Goal: Task Accomplishment & Management: Use online tool/utility

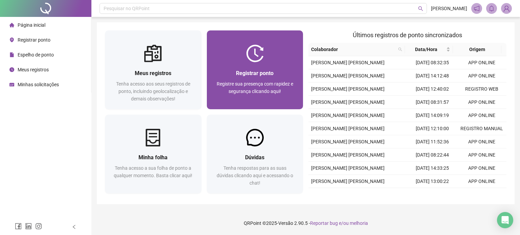
click at [267, 70] on span "Registrar ponto" at bounding box center [255, 73] width 38 height 6
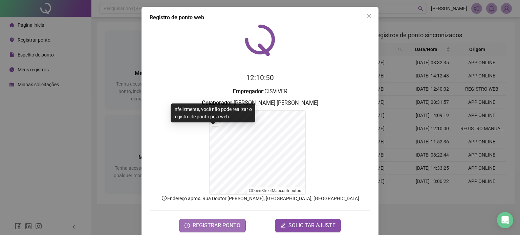
click at [238, 219] on button "REGISTRAR PONTO" at bounding box center [212, 226] width 67 height 14
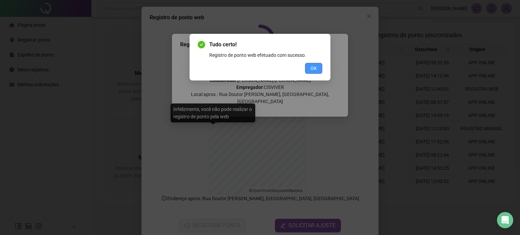
click at [312, 70] on span "OK" at bounding box center [313, 68] width 6 height 7
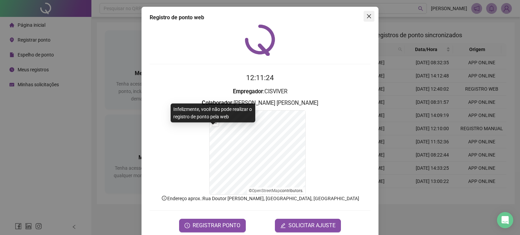
click at [364, 20] on button "Close" at bounding box center [368, 16] width 11 height 11
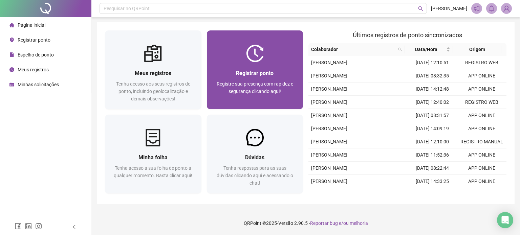
click at [263, 64] on div "Registrar ponto Registre sua presença com rapidez e segurança clicando aqui!" at bounding box center [255, 85] width 96 height 47
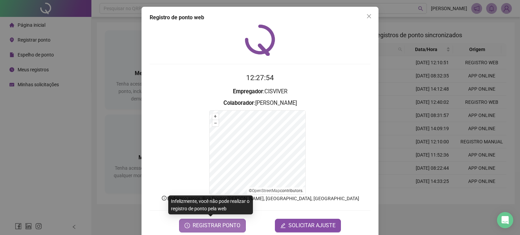
click at [227, 226] on span "REGISTRAR PONTO" at bounding box center [216, 226] width 48 height 8
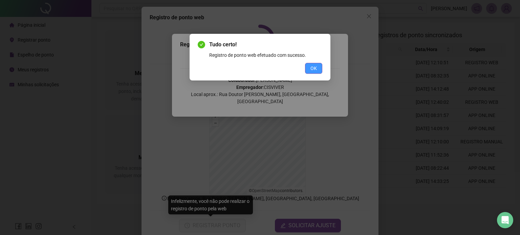
click at [315, 73] on button "OK" at bounding box center [313, 68] width 17 height 11
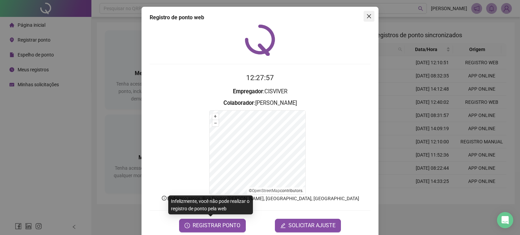
click at [366, 15] on icon "close" at bounding box center [368, 16] width 5 height 5
